Goal: Task Accomplishment & Management: Manage account settings

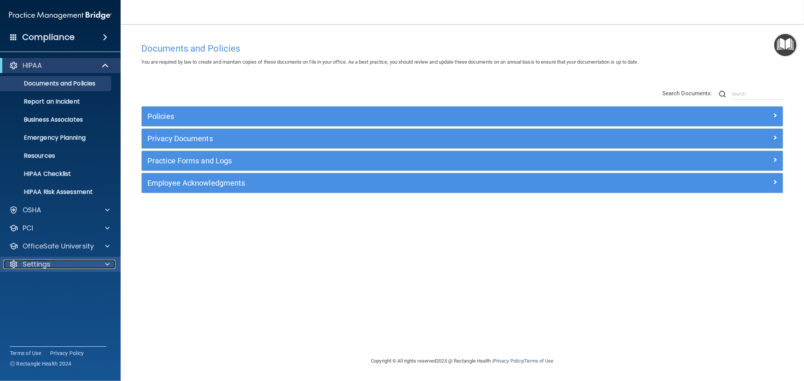
click at [40, 266] on p "Settings" at bounding box center [37, 264] width 28 height 9
click at [39, 299] on p "My Users" at bounding box center [56, 301] width 103 height 8
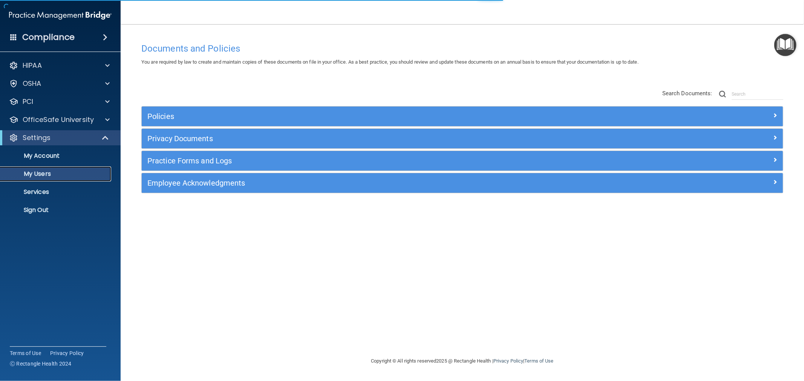
select select "20"
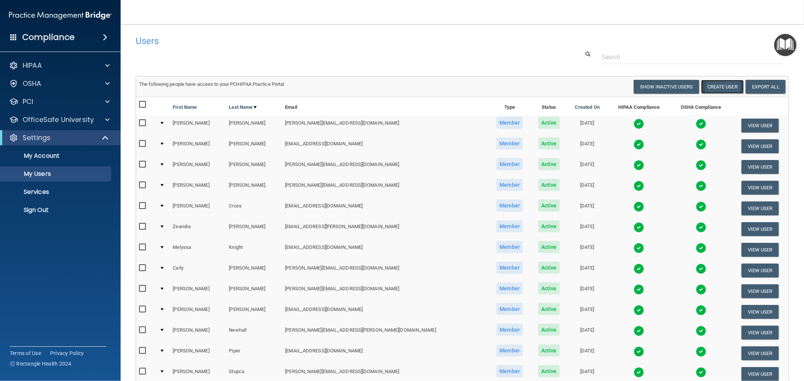
click at [708, 87] on button "Create User" at bounding box center [722, 87] width 43 height 14
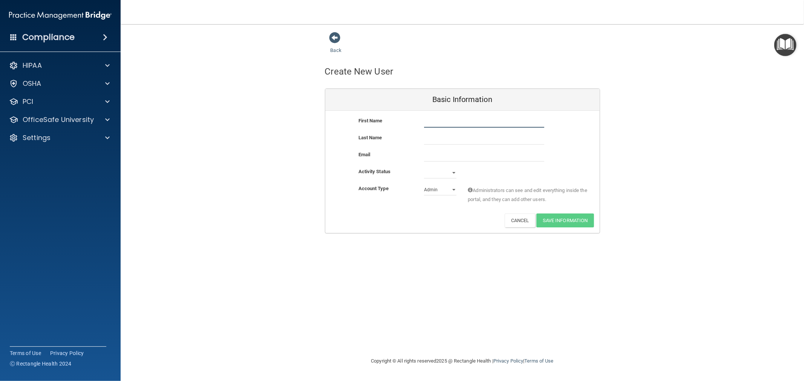
click at [468, 121] on input "text" at bounding box center [484, 121] width 120 height 11
type input "[PERSON_NAME]"
type input "Young"
click at [446, 154] on input "email" at bounding box center [484, 155] width 120 height 11
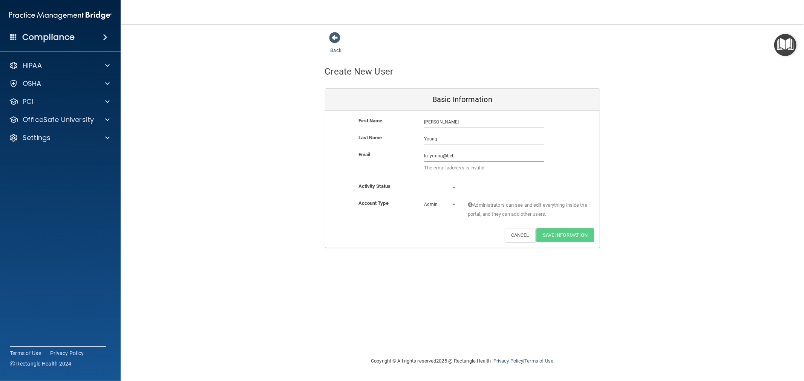
type input "[EMAIL_ADDRESS][DOMAIN_NAME]"
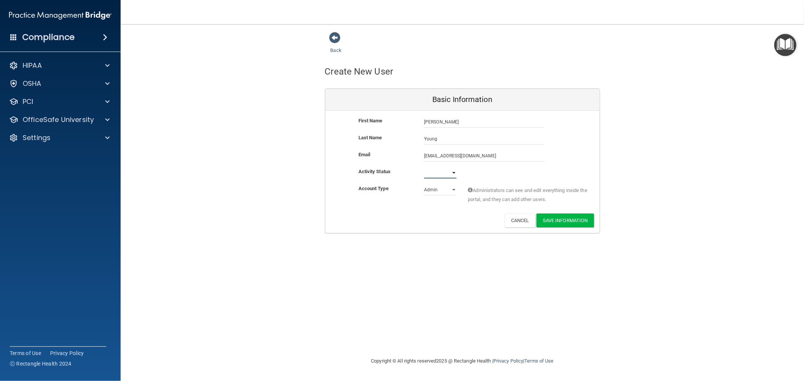
click at [431, 173] on select "Active Inactive" at bounding box center [440, 172] width 32 height 11
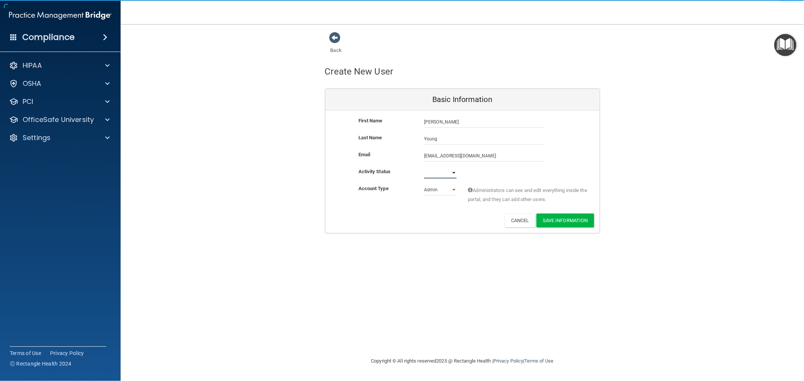
select select "active"
click at [424, 167] on select "Active Inactive" at bounding box center [440, 172] width 32 height 11
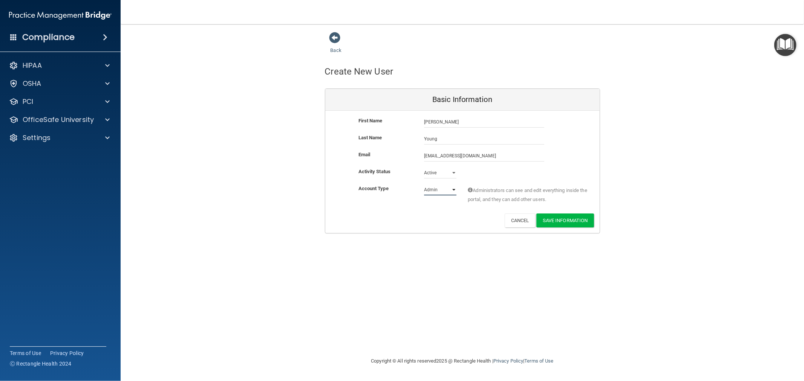
click at [434, 191] on select "Admin Member" at bounding box center [440, 189] width 32 height 11
select select "practice_member"
click at [424, 184] on select "Admin Member" at bounding box center [440, 189] width 32 height 11
click at [553, 221] on button "Save Information" at bounding box center [565, 221] width 58 height 14
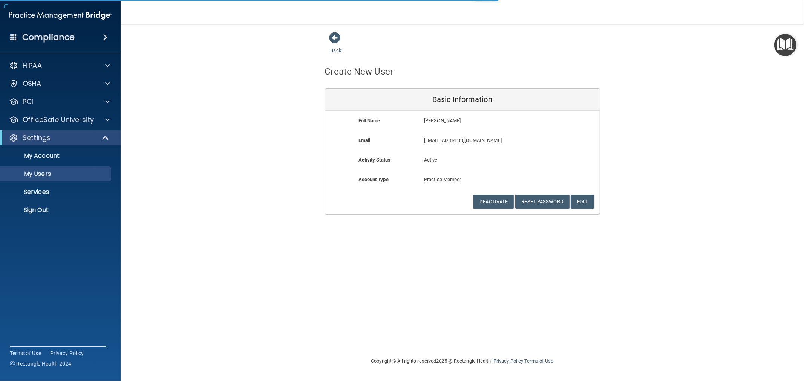
select select "20"
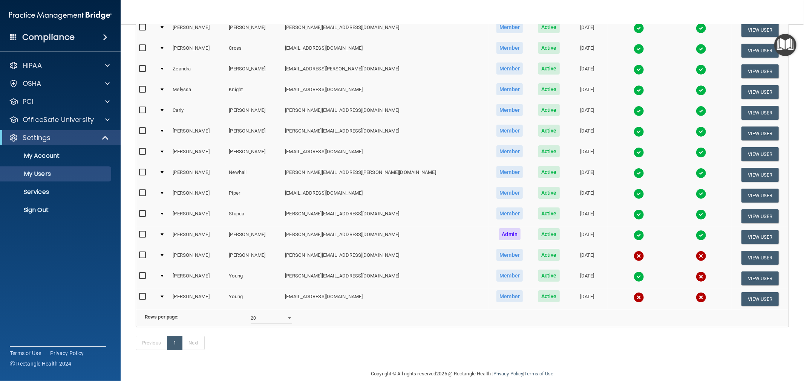
scroll to position [205, 0]
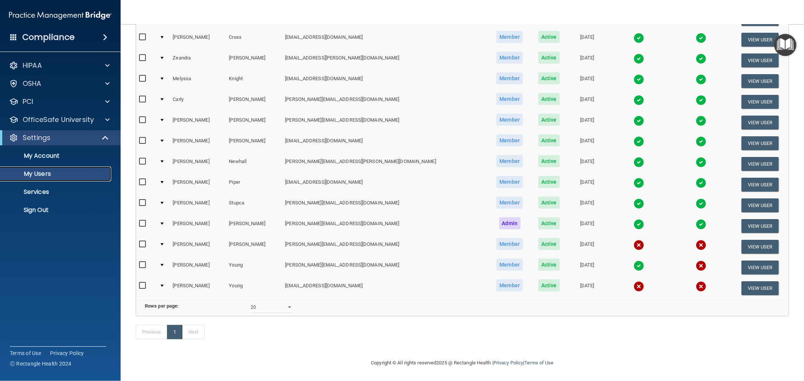
click at [48, 176] on p "My Users" at bounding box center [56, 174] width 103 height 8
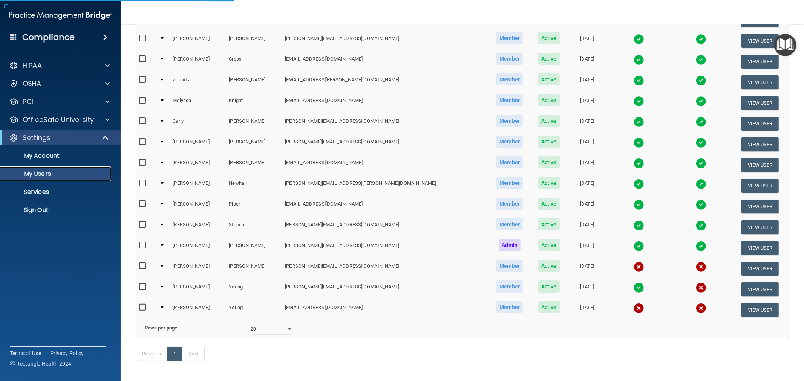
select select "20"
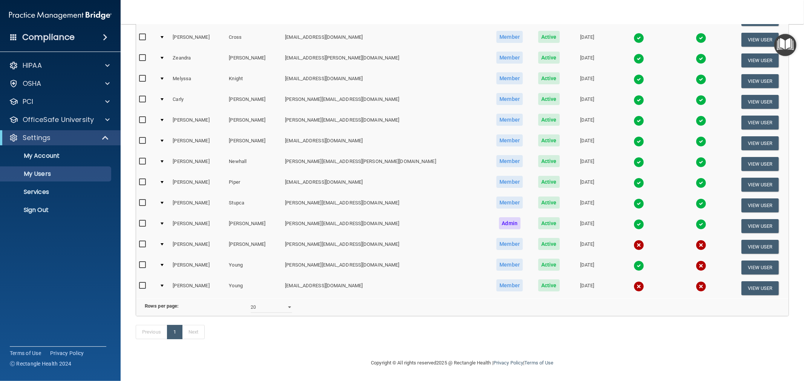
click at [164, 285] on div at bounding box center [161, 286] width 3 height 2
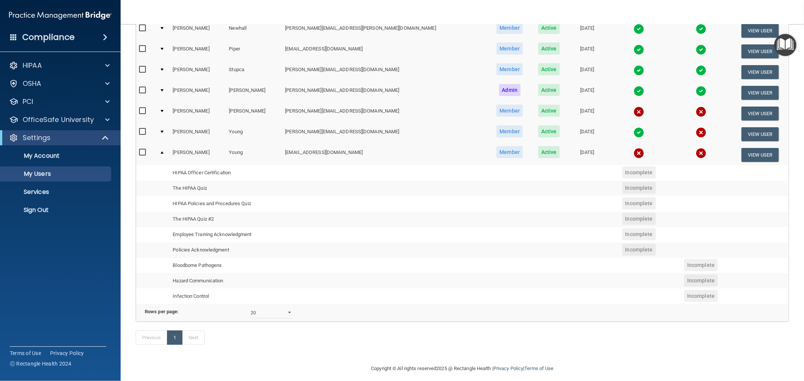
scroll to position [260, 0]
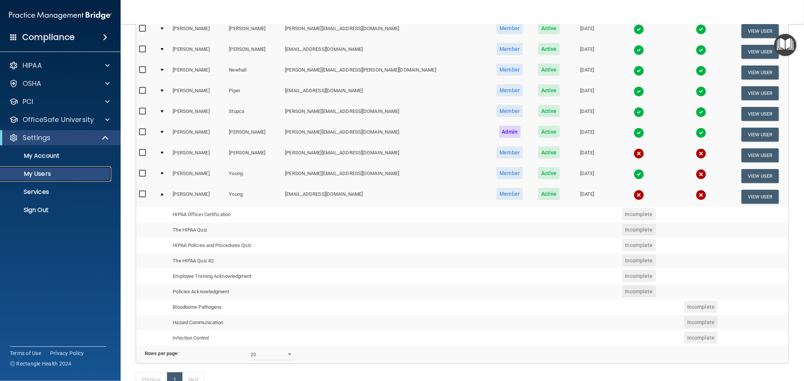
click at [39, 173] on p "My Users" at bounding box center [56, 174] width 103 height 8
click at [144, 191] on input "checkbox" at bounding box center [143, 194] width 9 height 6
checkbox input "true"
click at [754, 191] on button "View User" at bounding box center [759, 197] width 37 height 14
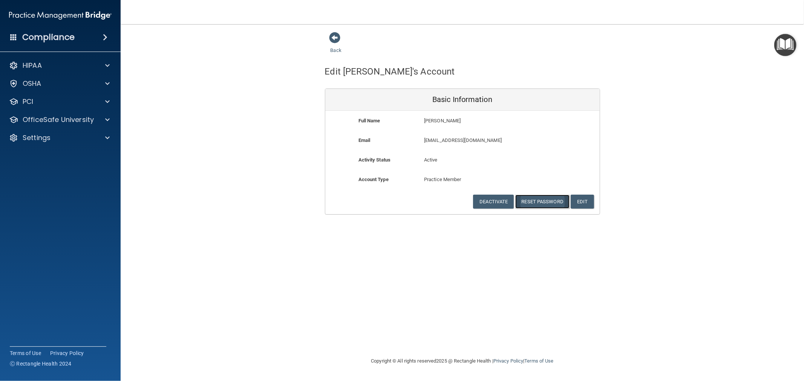
click at [538, 202] on button "Reset Password" at bounding box center [542, 202] width 54 height 14
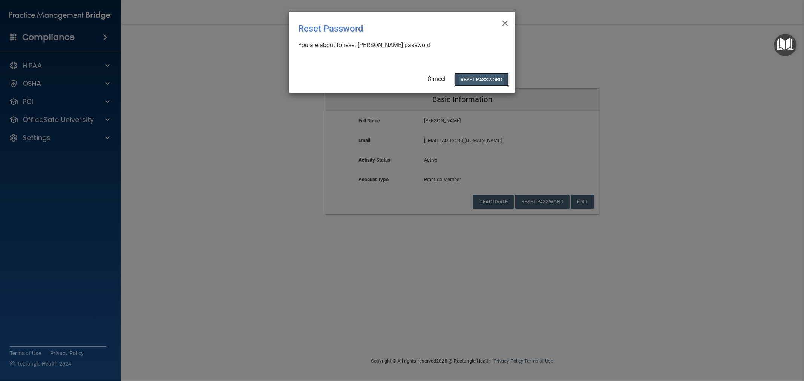
click at [491, 81] on button "Reset Password" at bounding box center [481, 80] width 54 height 14
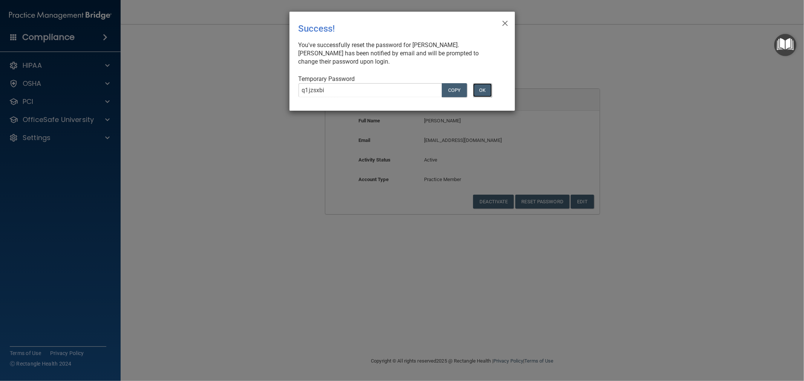
click at [486, 84] on button "OK" at bounding box center [482, 90] width 19 height 14
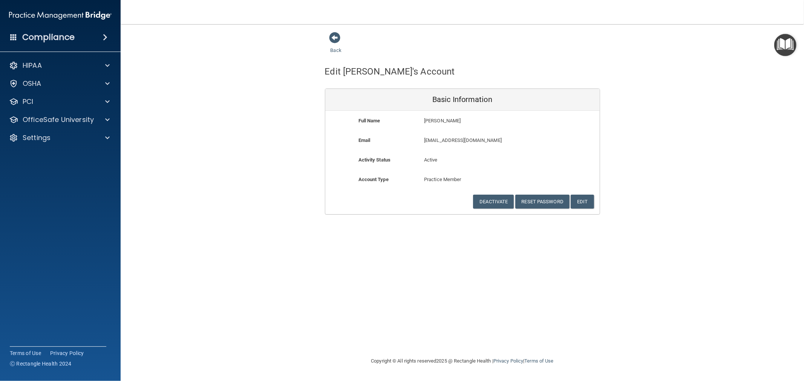
click at [268, 144] on div "Back Edit [PERSON_NAME]'s Account Basic Information Full Name [PERSON_NAME] [PE…" at bounding box center [462, 123] width 653 height 183
